Goal: Task Accomplishment & Management: Manage account settings

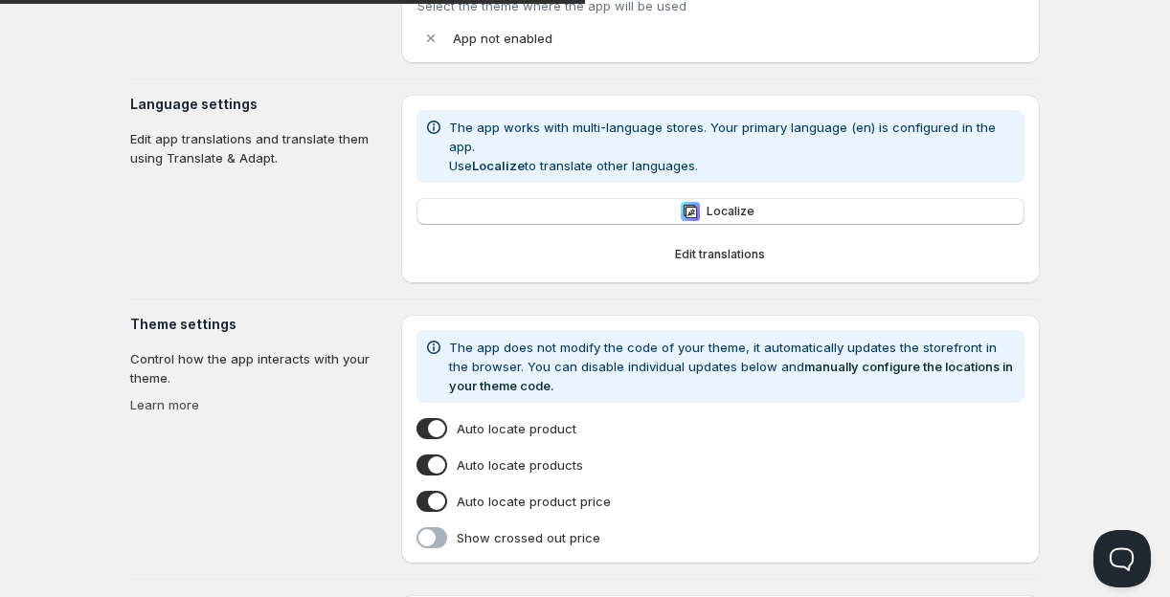
type input "Edits (21/08)"
